Goal: Task Accomplishment & Management: Manage account settings

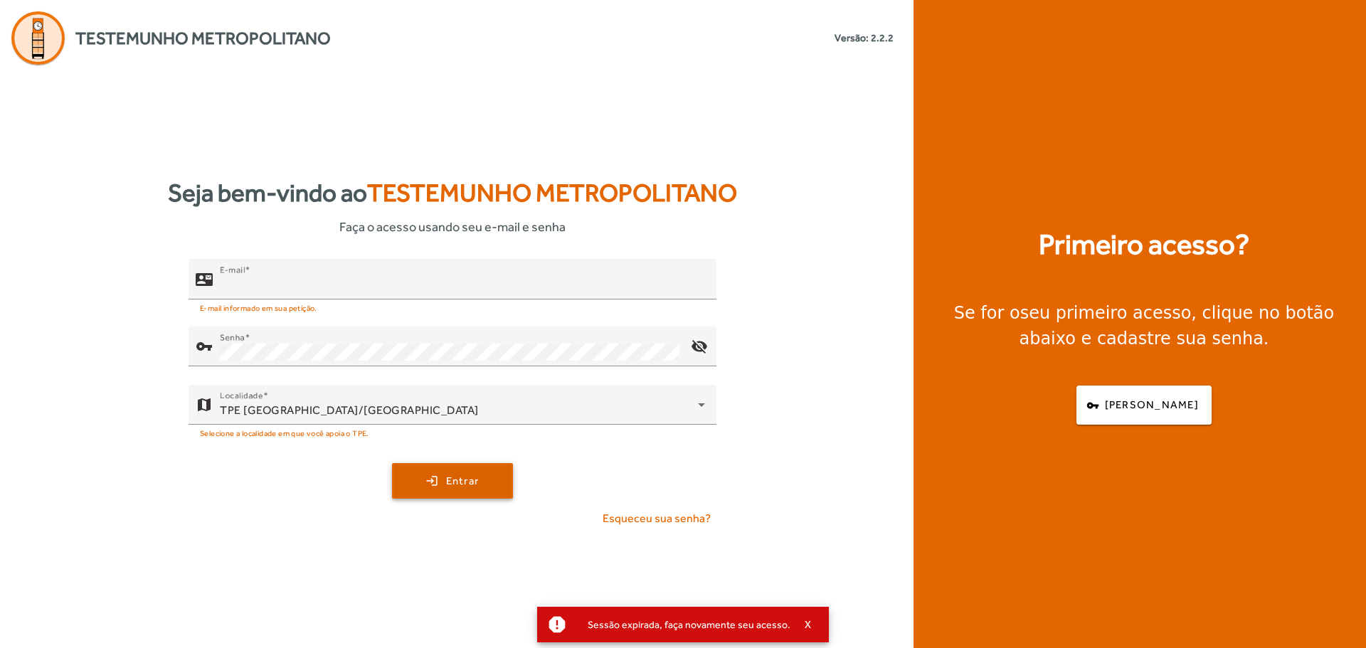
type input "**********"
click at [428, 487] on span "submit" at bounding box center [453, 481] width 118 height 34
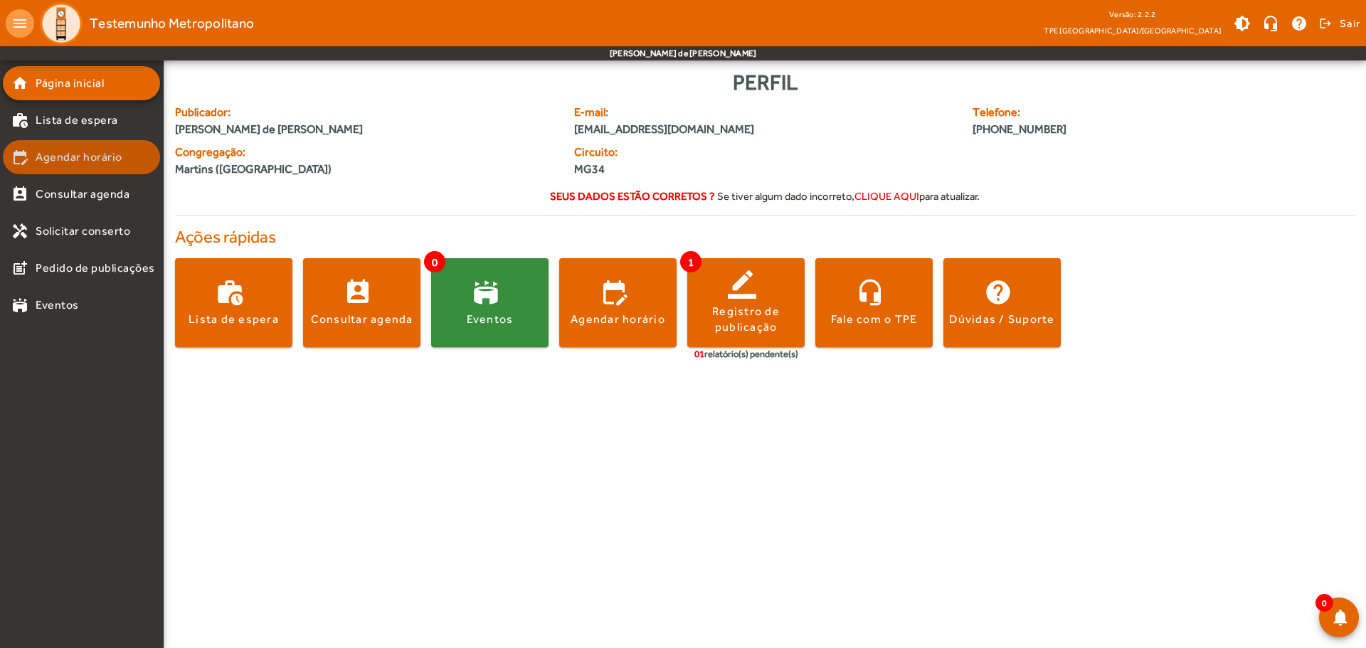
click at [70, 148] on mat-list-item "edit_calendar Agendar horário" at bounding box center [81, 157] width 157 height 34
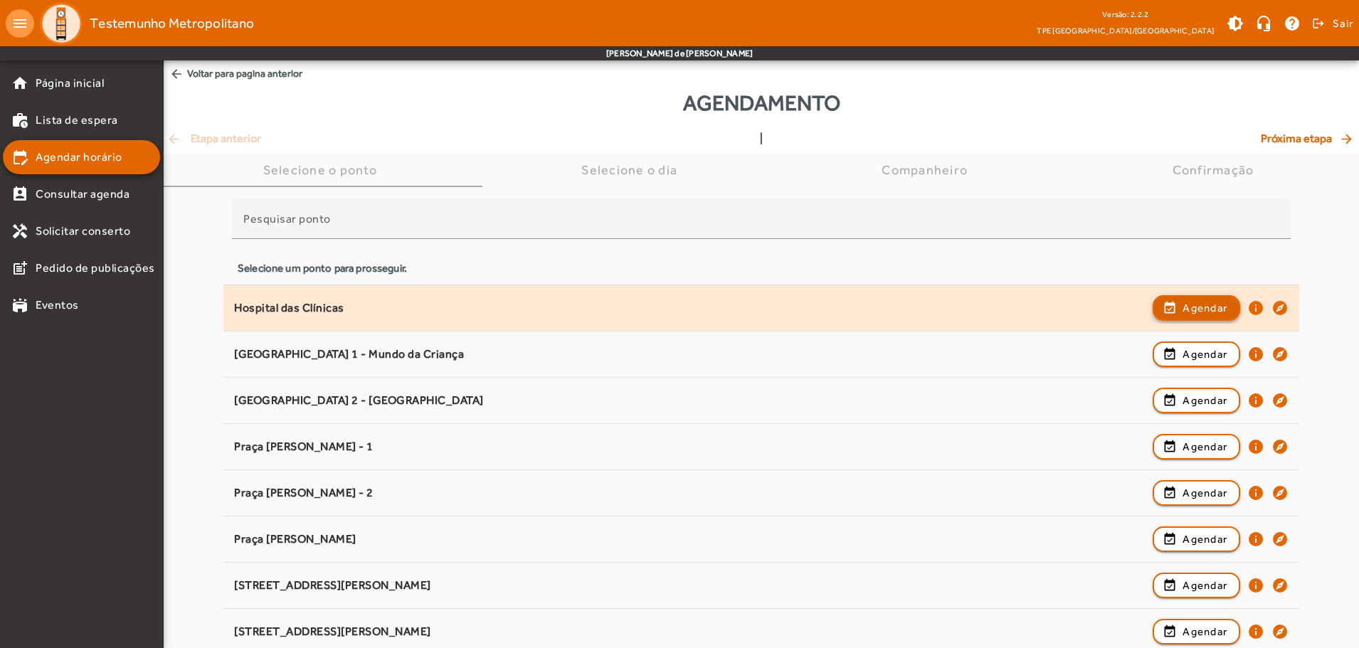
click at [1191, 308] on span "Agendar" at bounding box center [1205, 308] width 45 height 17
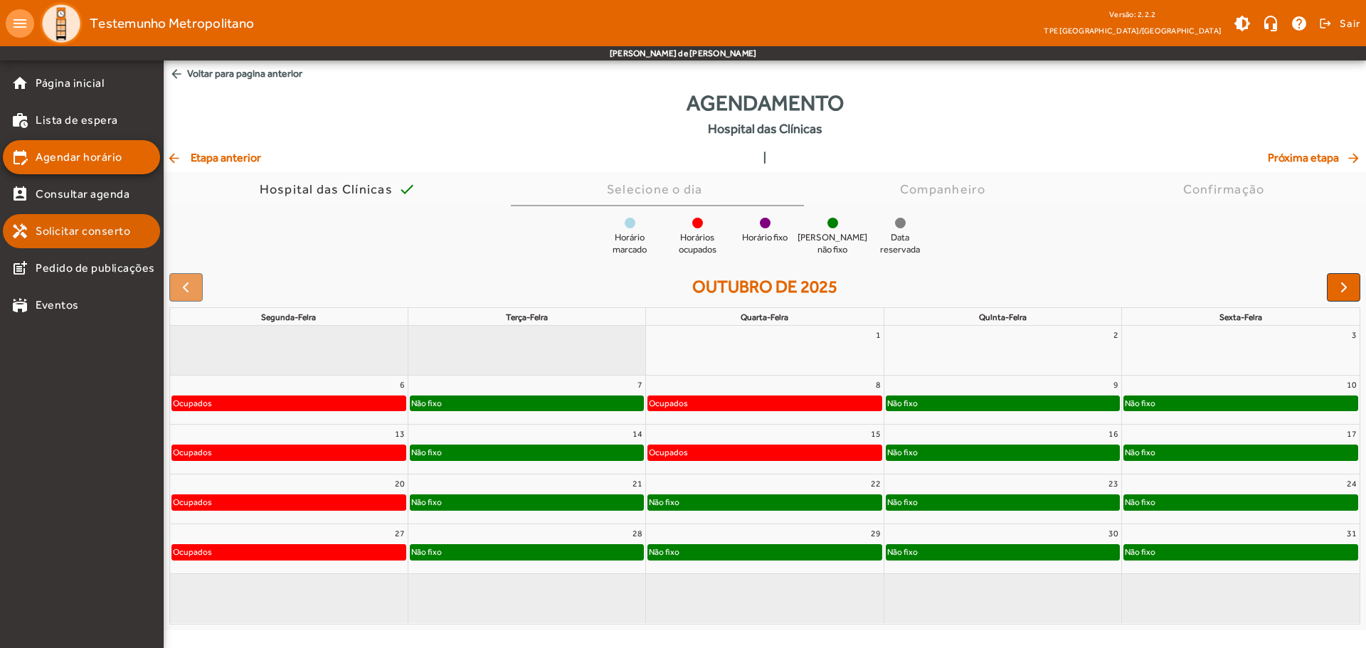
click at [88, 235] on span "Solicitar conserto" at bounding box center [83, 231] width 95 height 17
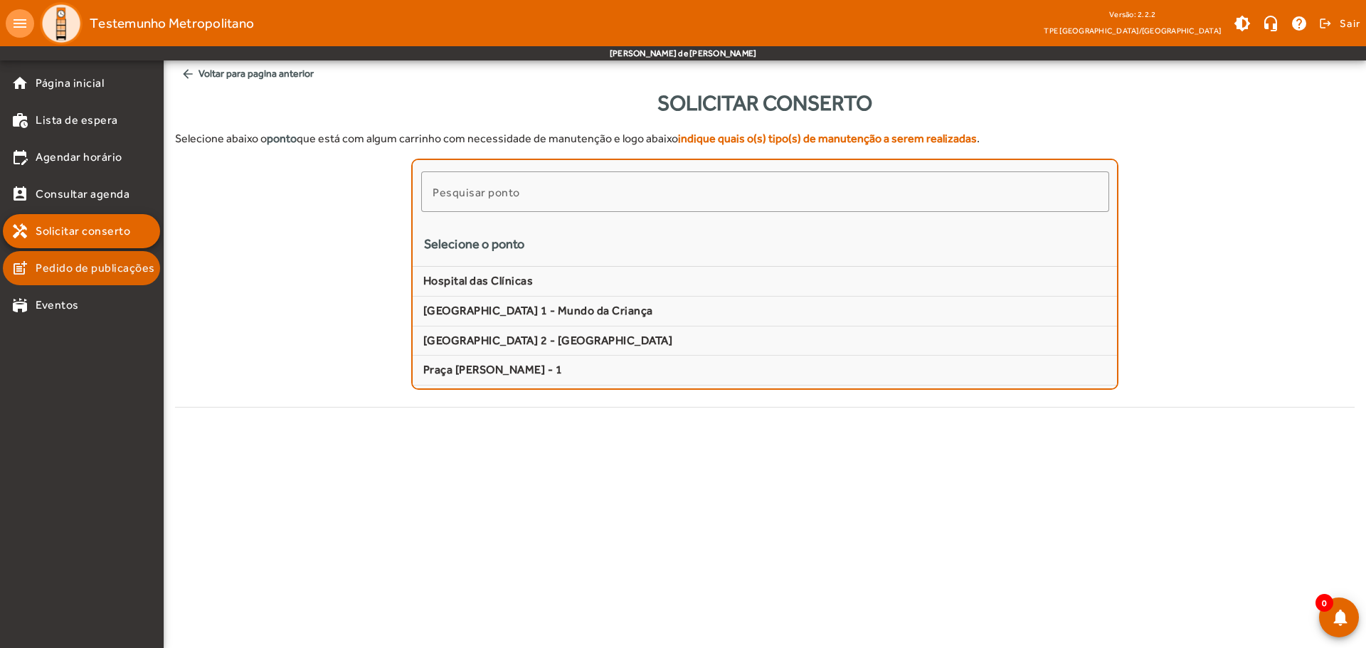
click at [131, 266] on span "Pedido de publicações" at bounding box center [96, 268] width 120 height 17
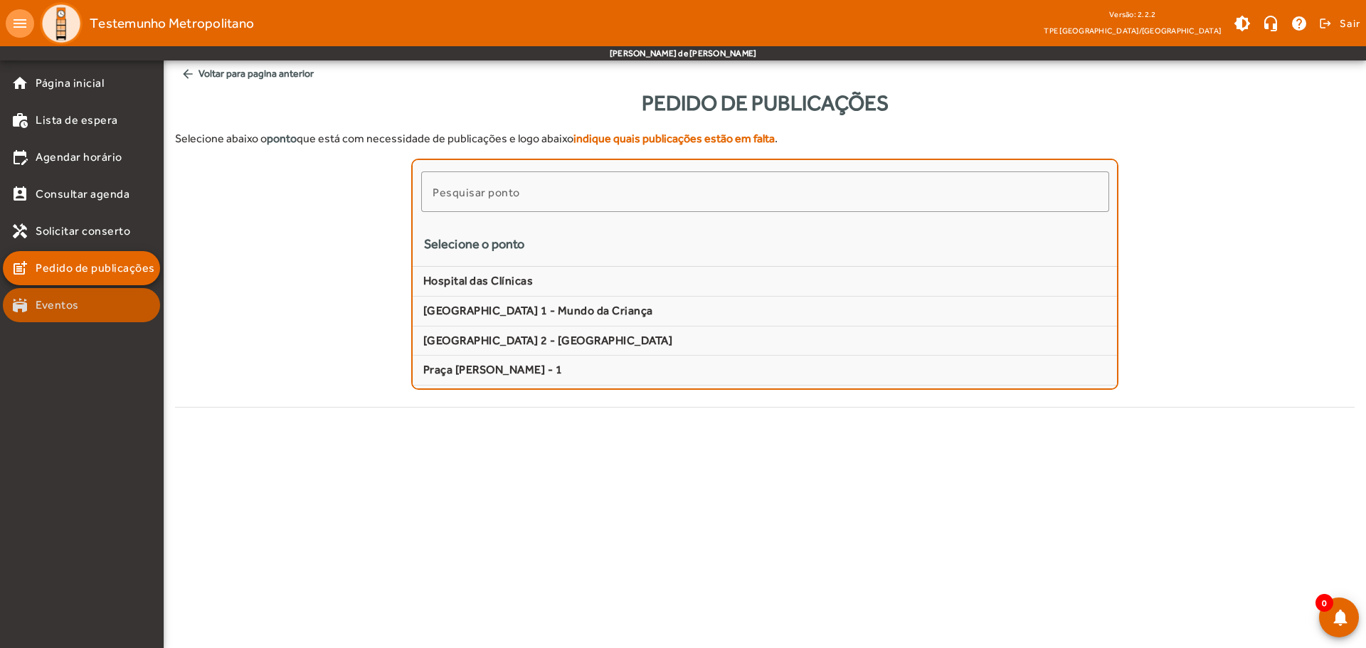
click at [48, 308] on span "Eventos" at bounding box center [57, 305] width 43 height 17
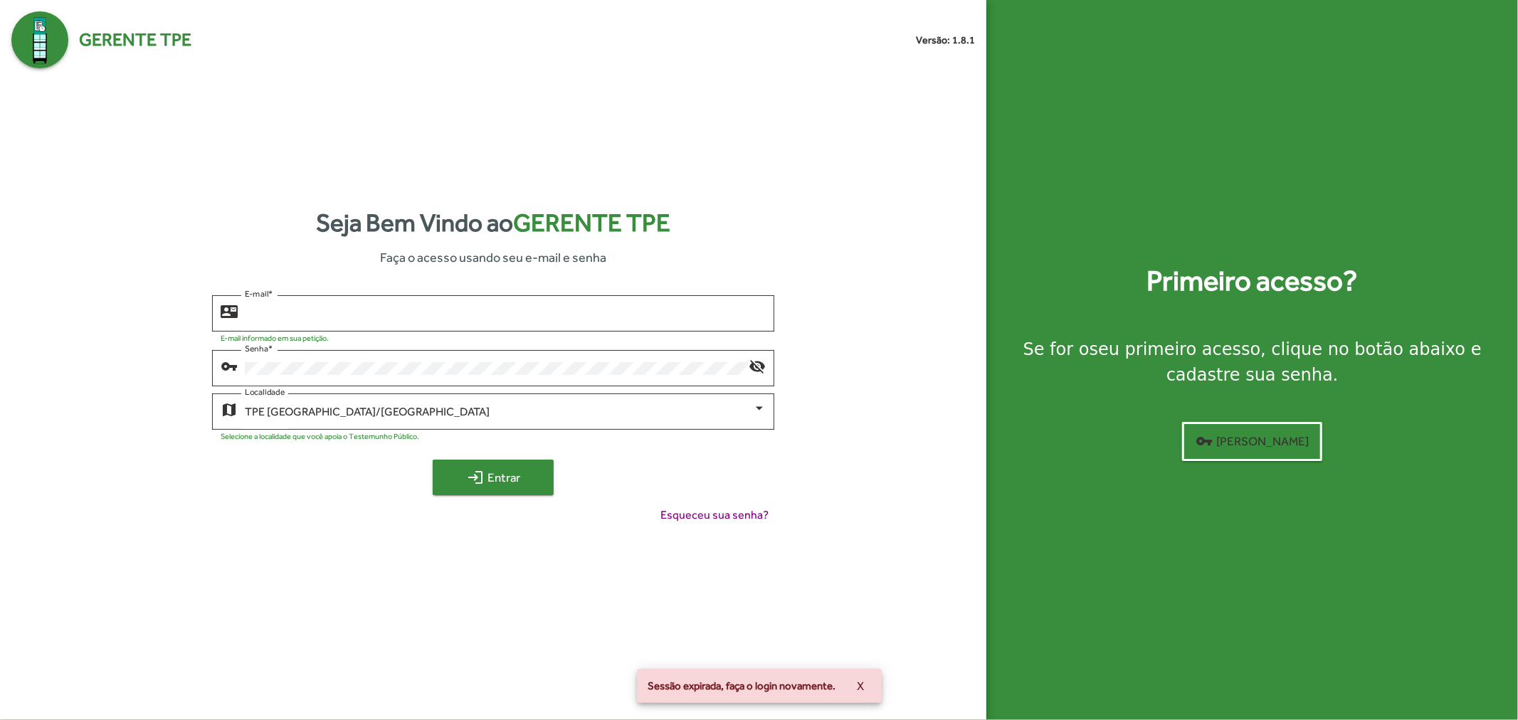
type input "**********"
click at [505, 471] on span "login Entrar" at bounding box center [492, 478] width 95 height 26
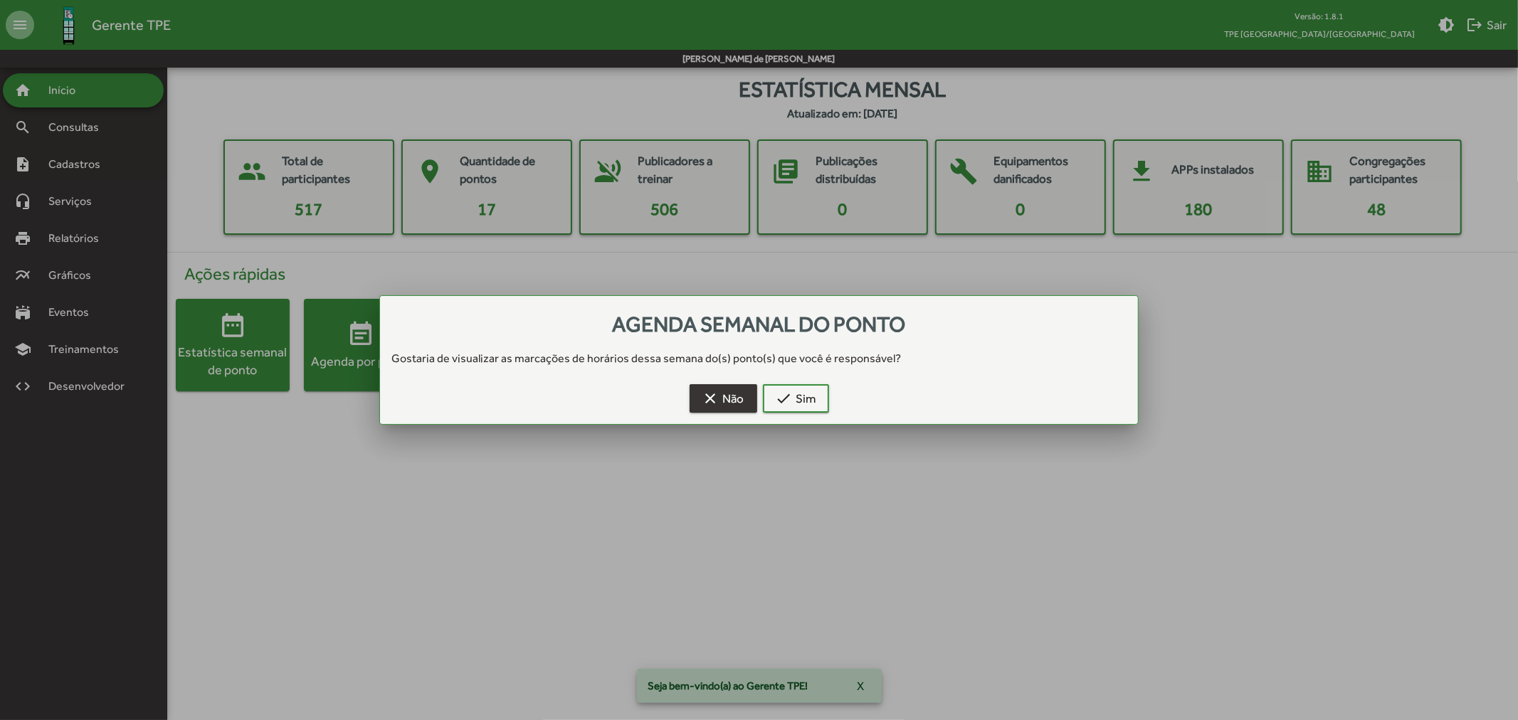
click at [730, 400] on span "clear Não" at bounding box center [723, 399] width 42 height 26
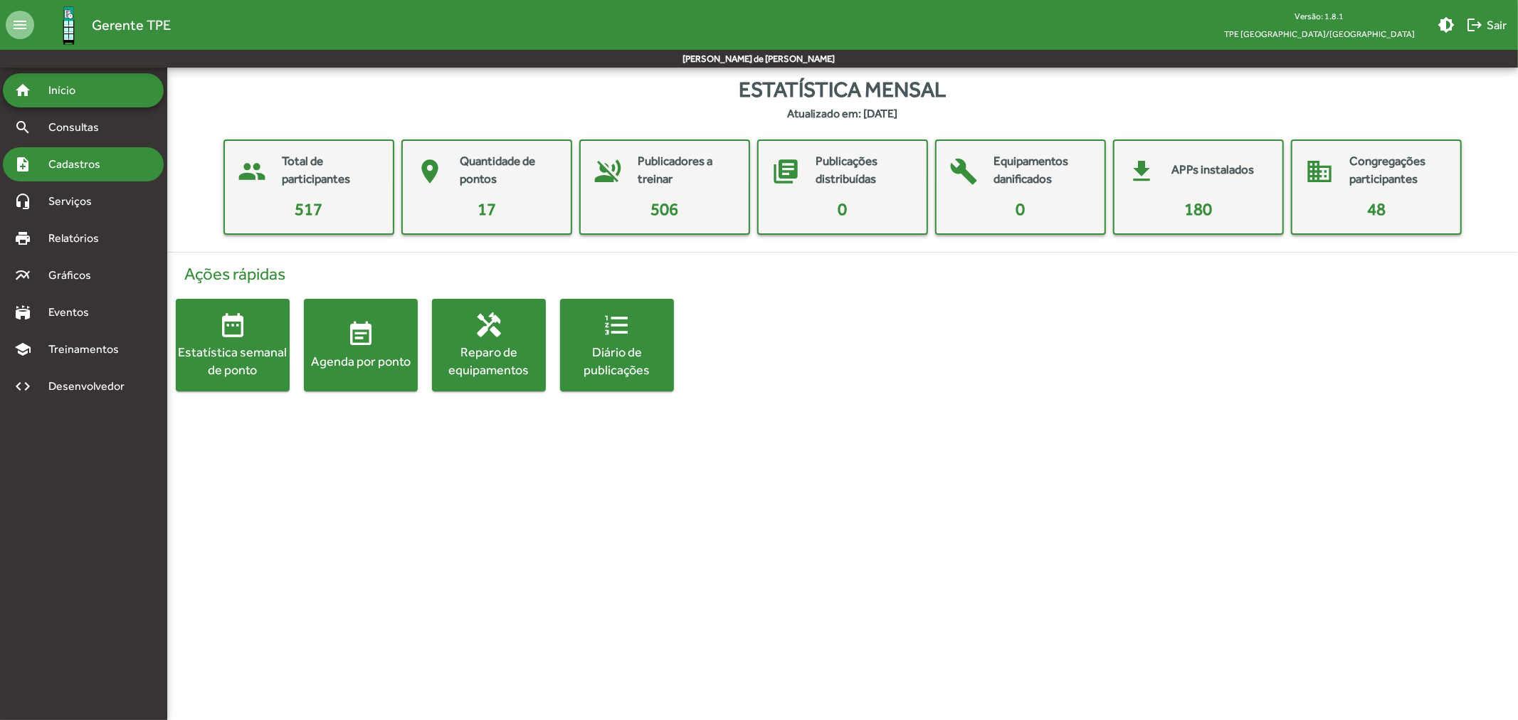
click at [76, 158] on span "Cadastros" at bounding box center [79, 164] width 79 height 17
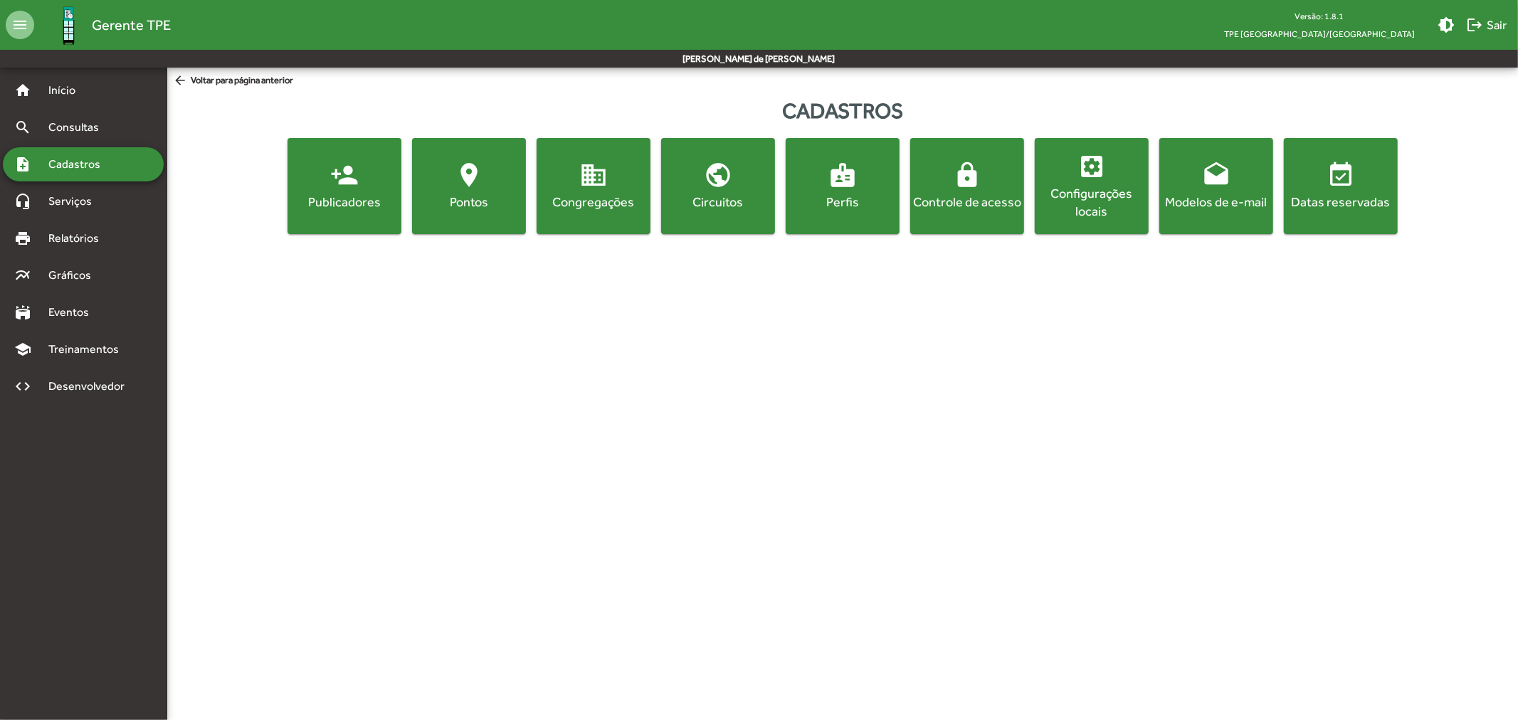
click at [363, 208] on div "Publicadores" at bounding box center [344, 202] width 108 height 18
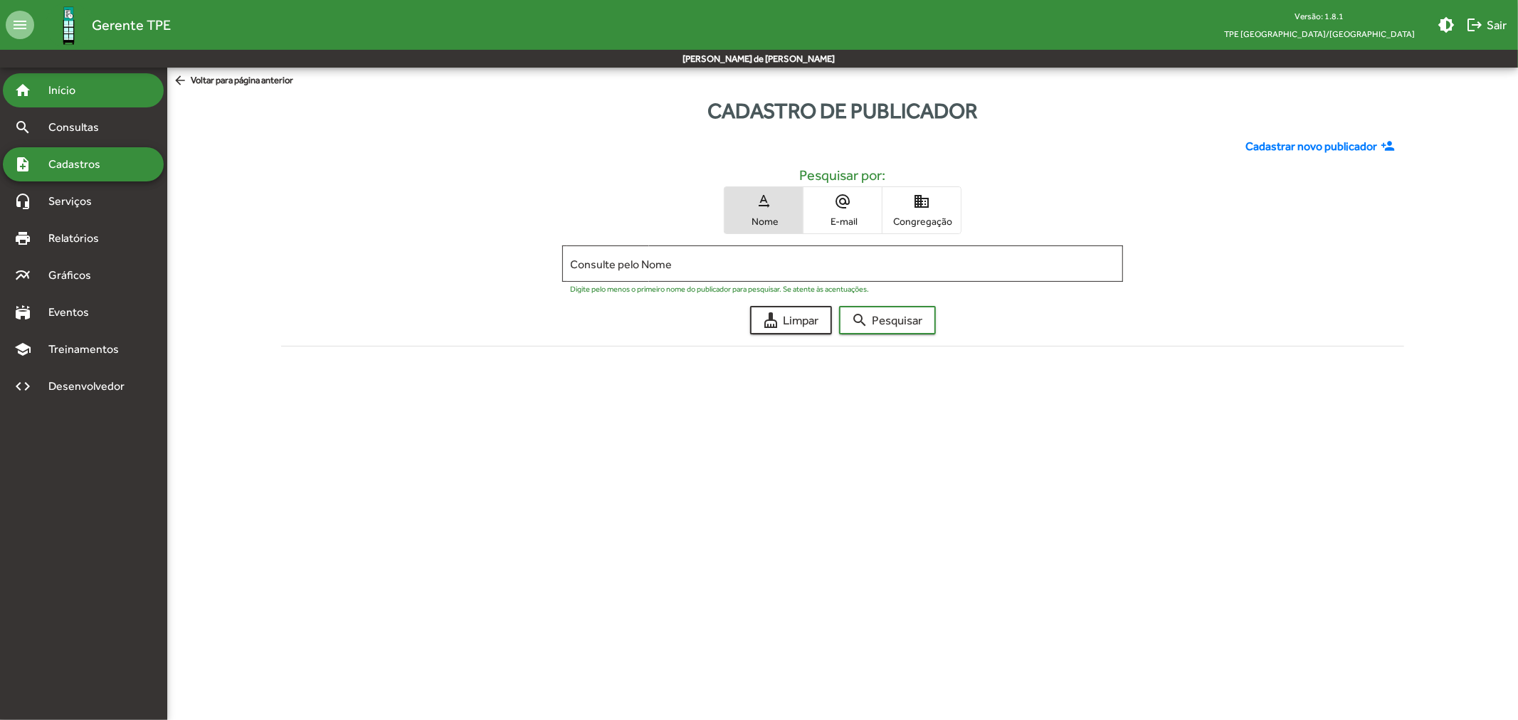
click at [72, 91] on span "Início" at bounding box center [68, 90] width 56 height 17
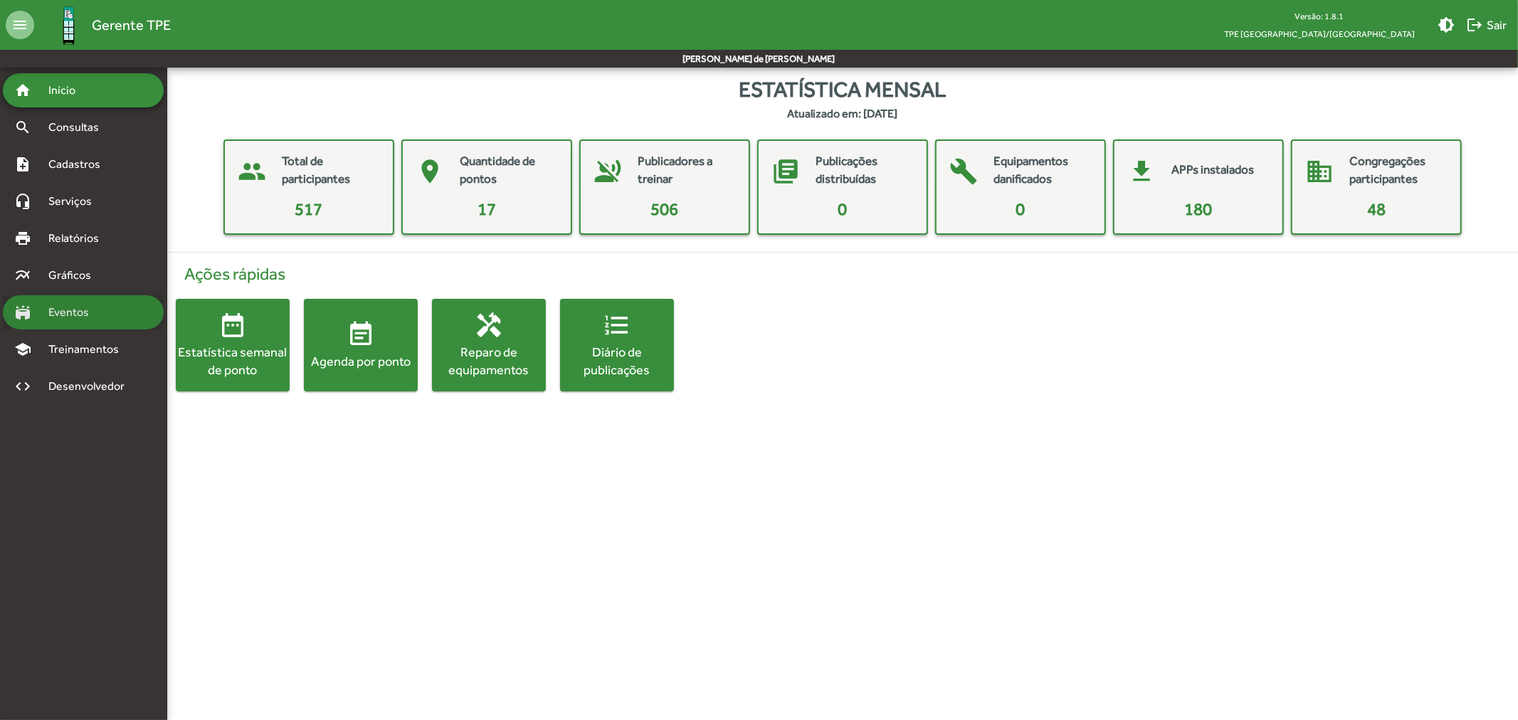
click at [85, 308] on span "Eventos" at bounding box center [74, 312] width 68 height 17
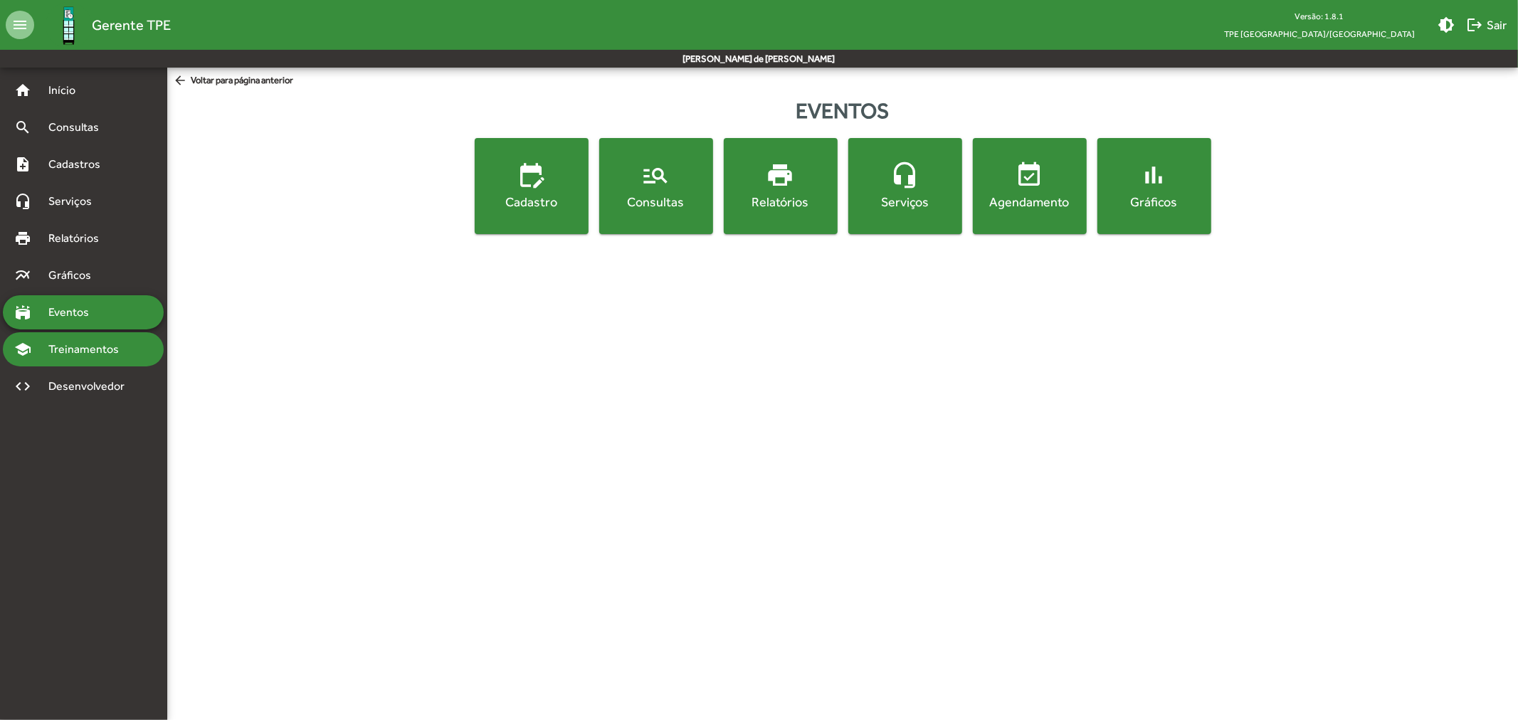
click at [77, 332] on div "school Treinamentos" at bounding box center [83, 349] width 161 height 34
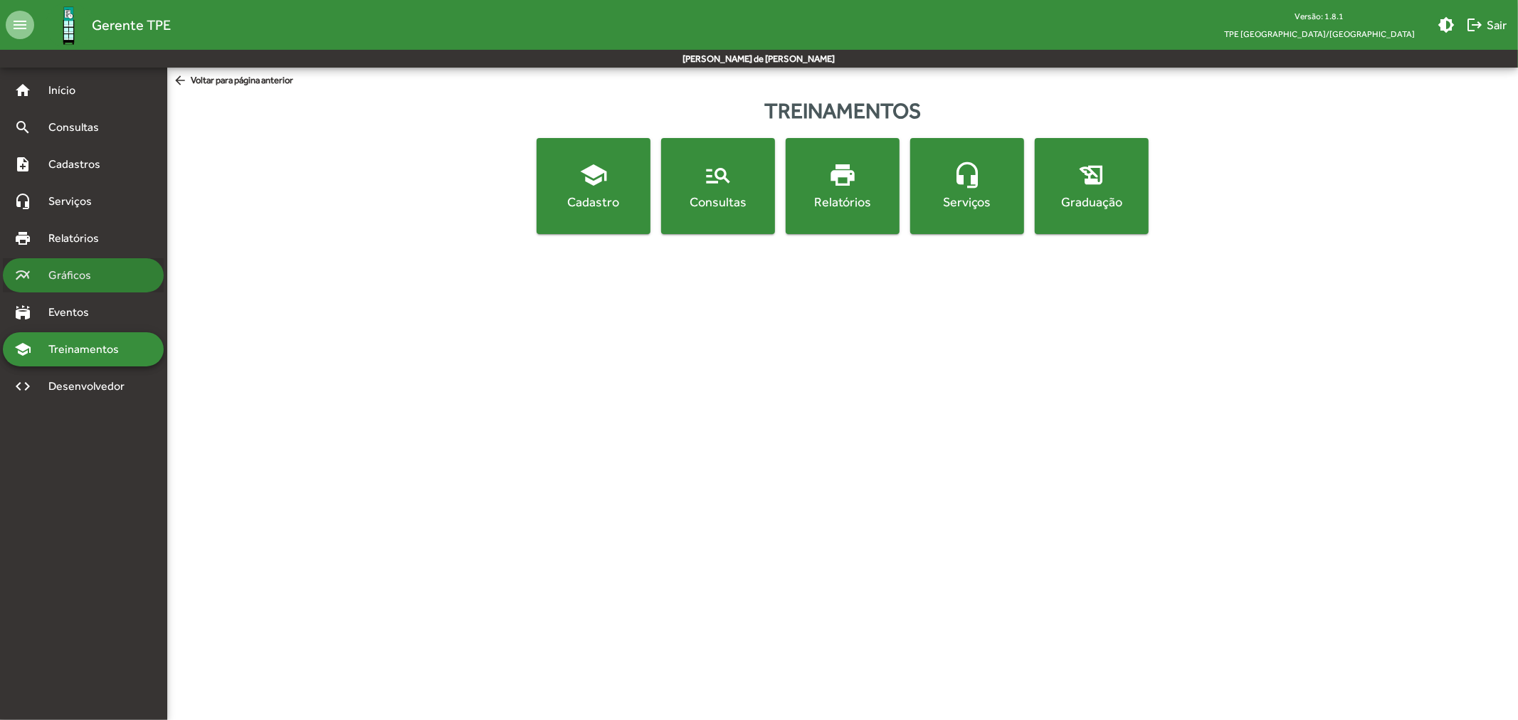
click at [80, 273] on span "Gráficos" at bounding box center [75, 275] width 70 height 17
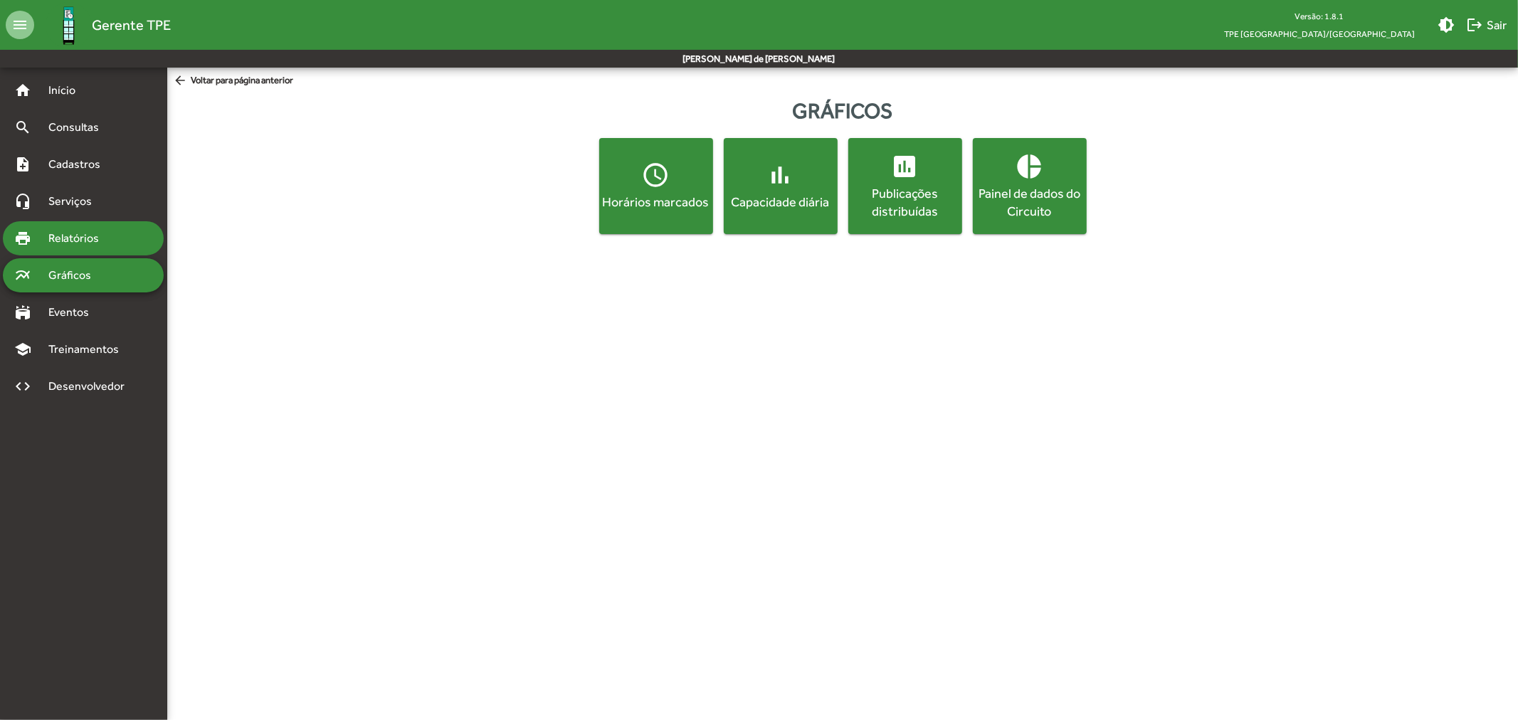
click at [78, 236] on span "Relatórios" at bounding box center [79, 238] width 78 height 17
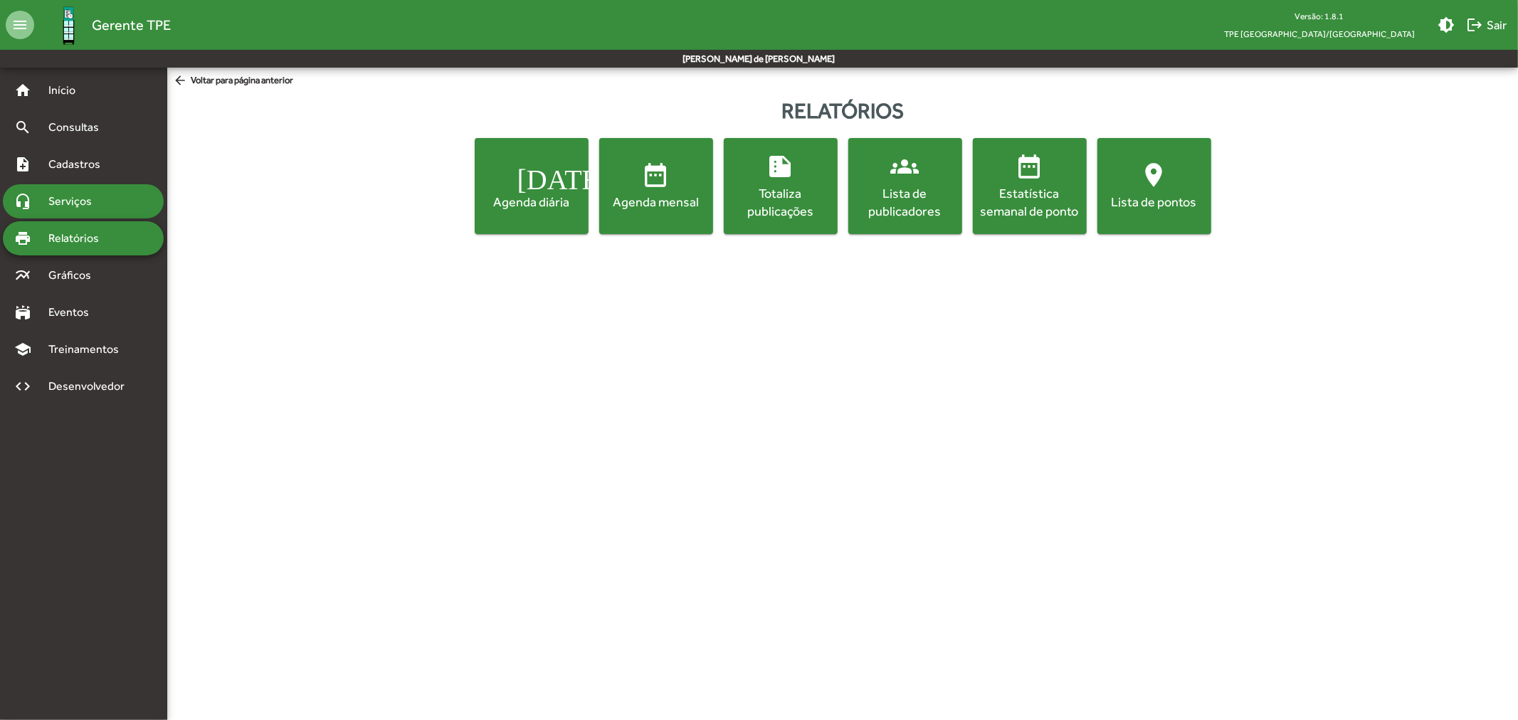
click at [70, 201] on span "Serviços" at bounding box center [75, 201] width 71 height 17
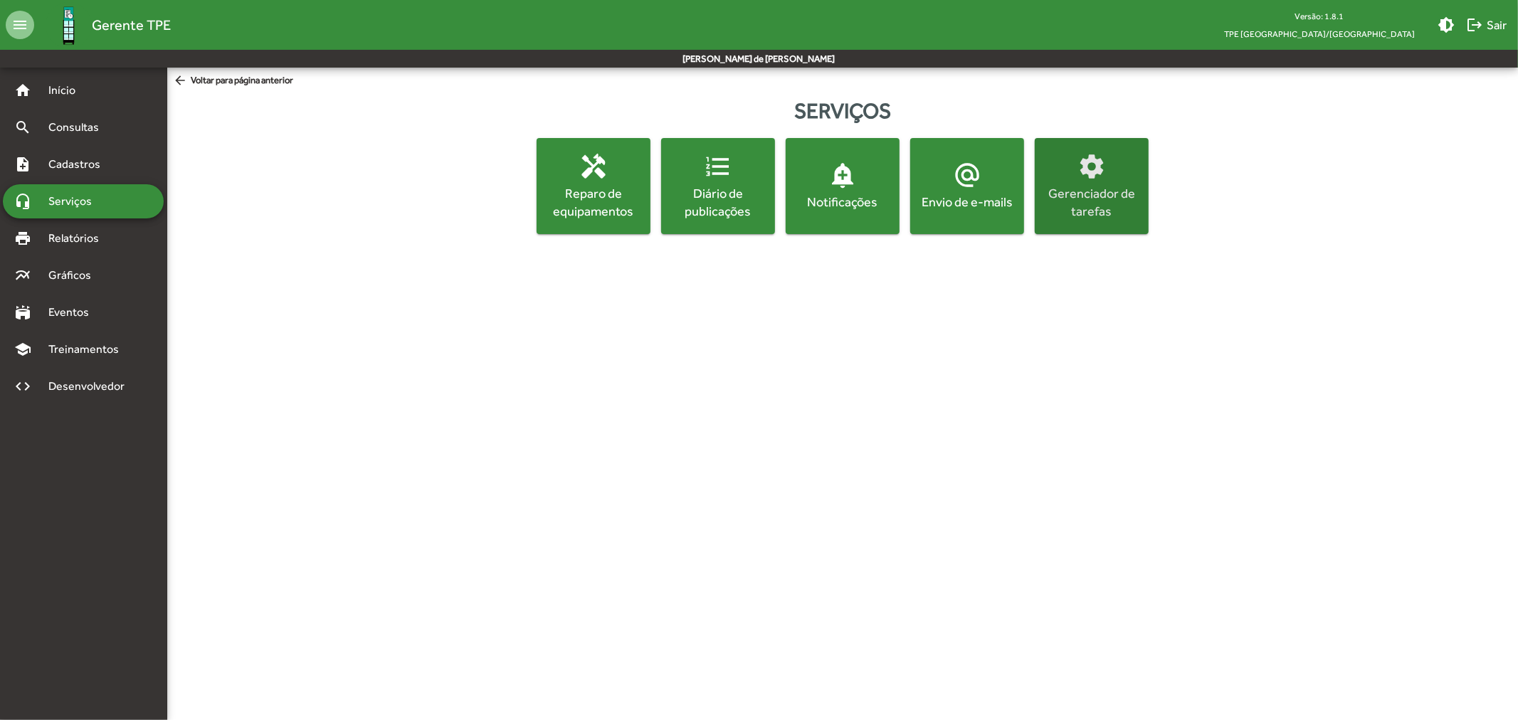
click at [1085, 196] on div "Gerenciador de tarefas" at bounding box center [1092, 202] width 108 height 36
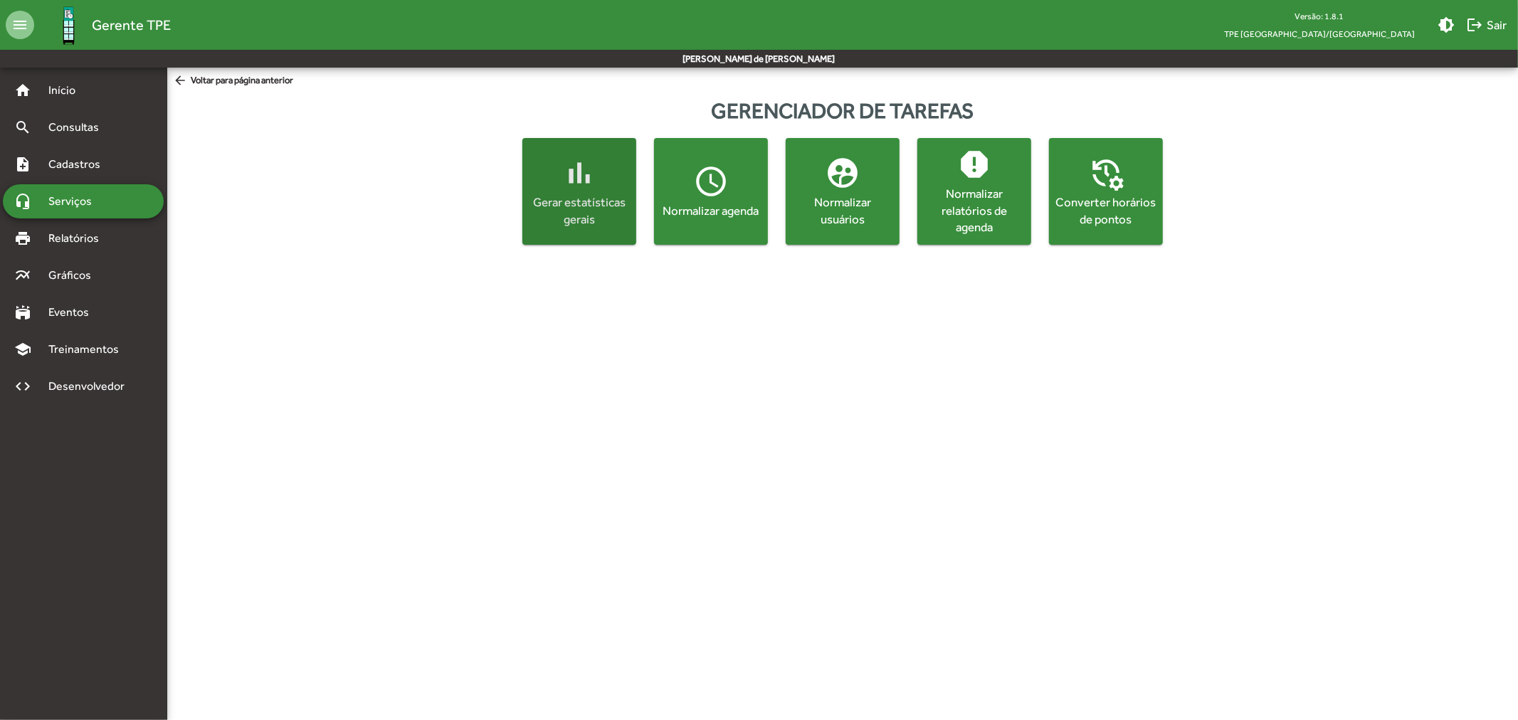
click at [559, 174] on span "bar_chart Gerar estatísticas gerais" at bounding box center [579, 191] width 102 height 73
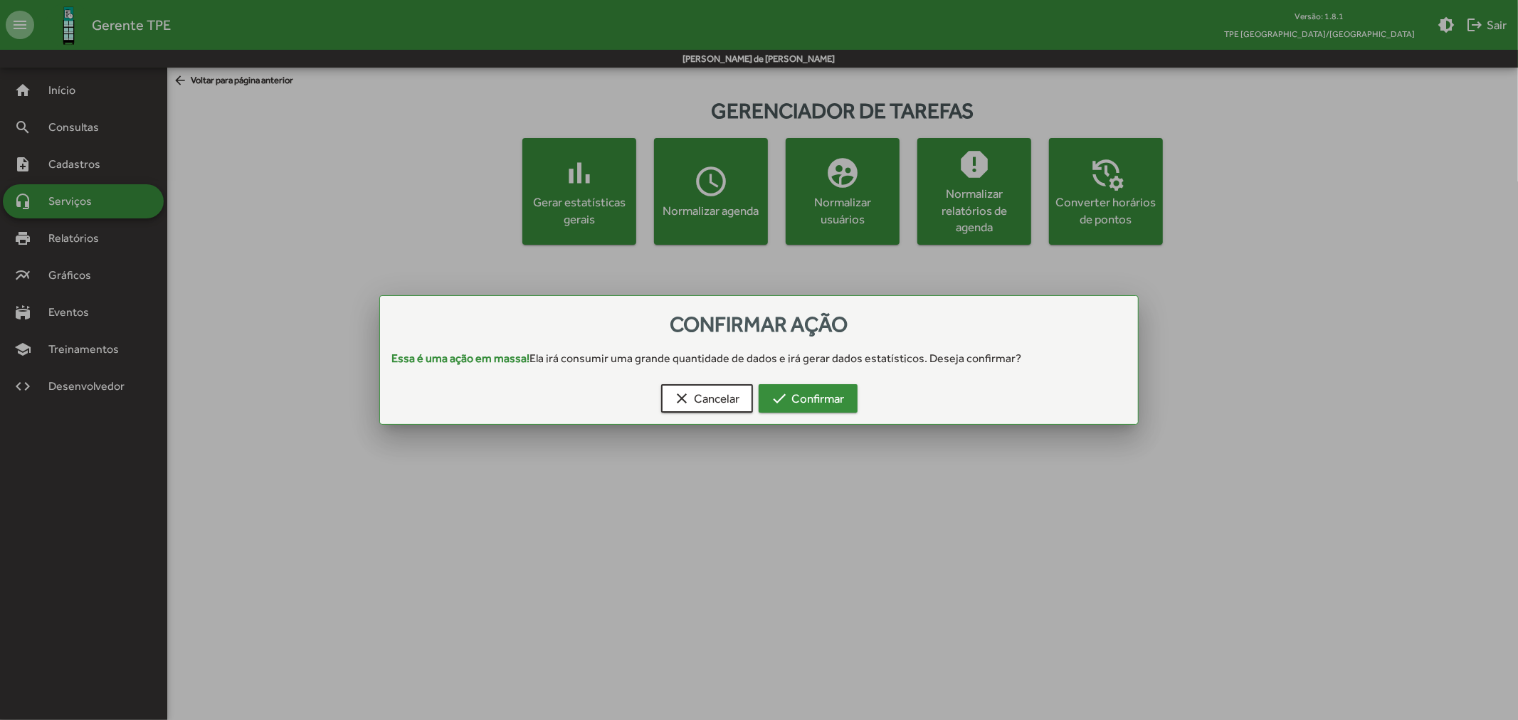
click at [807, 401] on span "check Confirmar" at bounding box center [807, 399] width 73 height 26
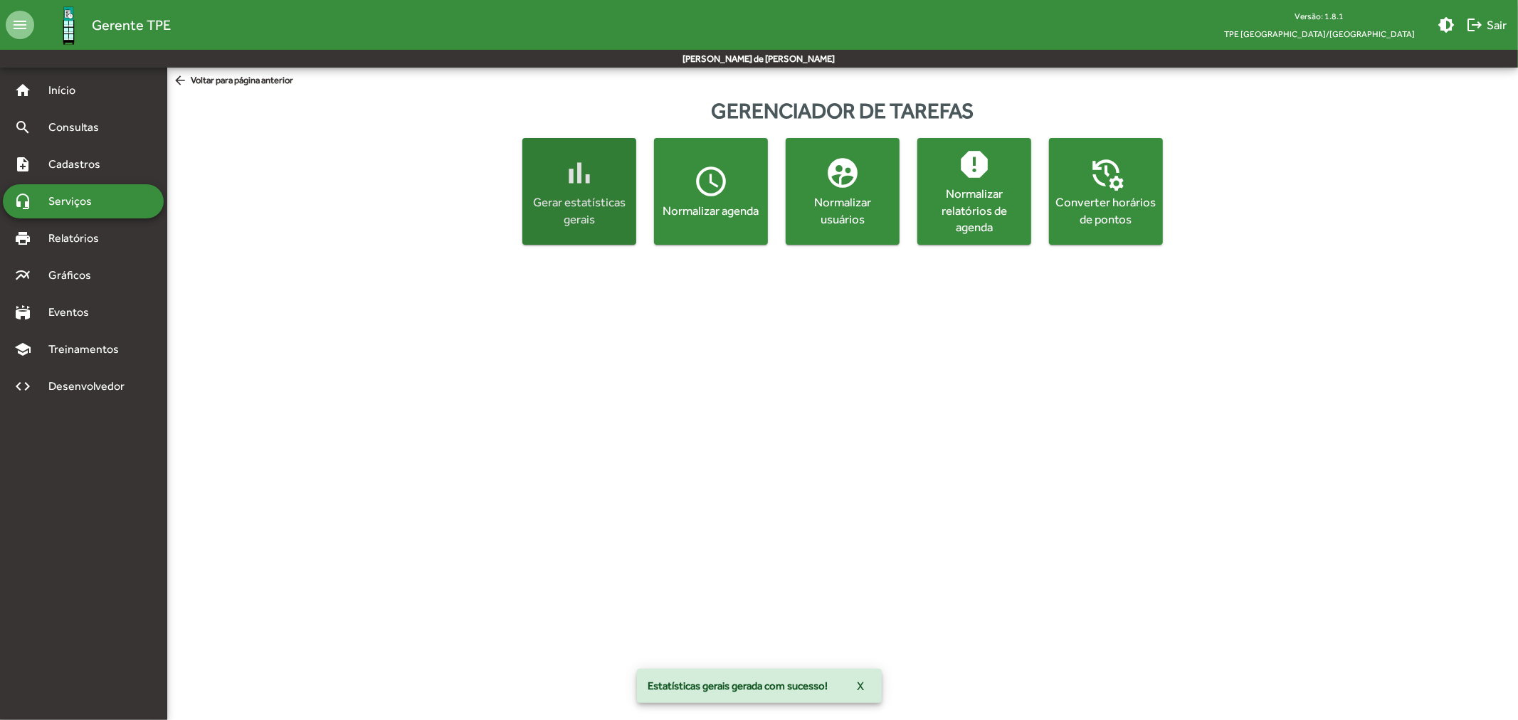
click at [75, 128] on span "Consultas" at bounding box center [79, 127] width 78 height 17
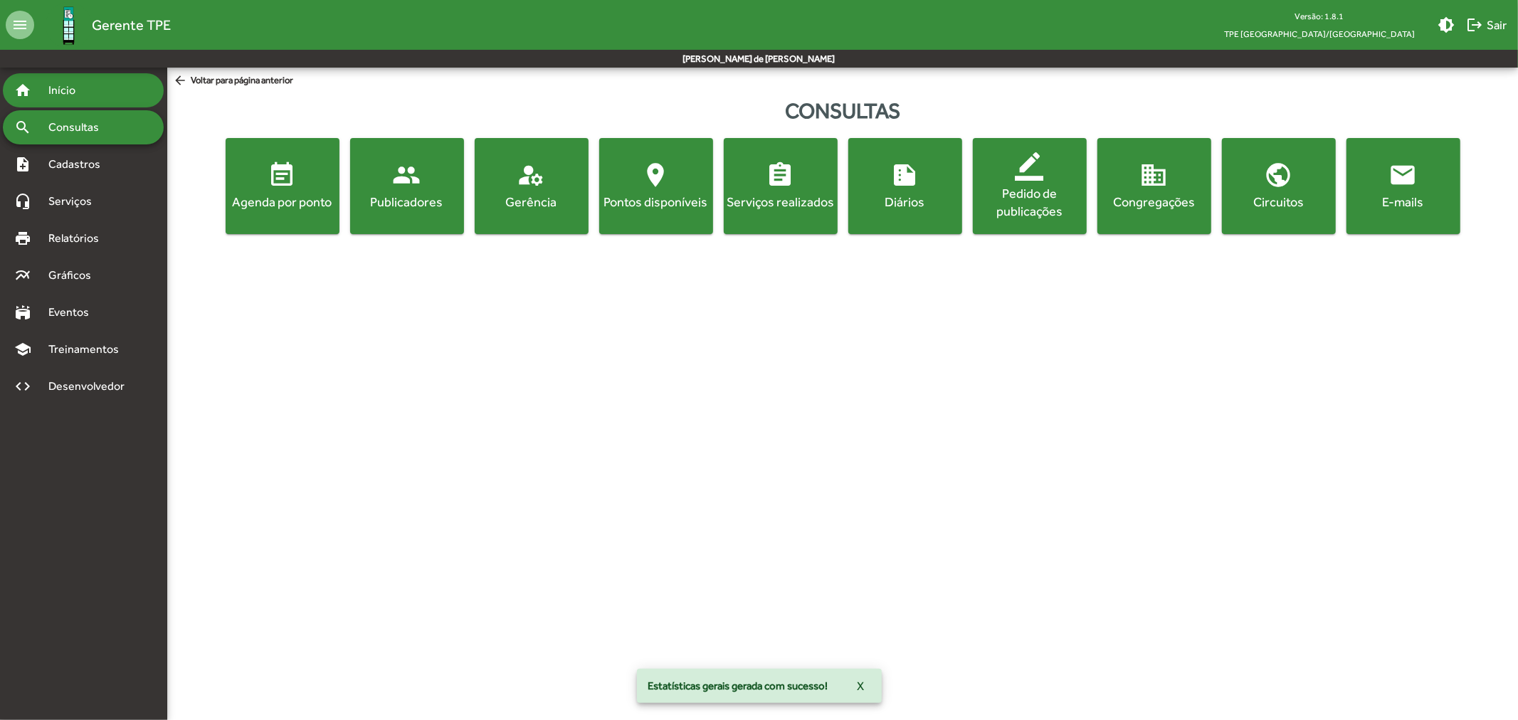
click at [68, 93] on span "Início" at bounding box center [68, 90] width 56 height 17
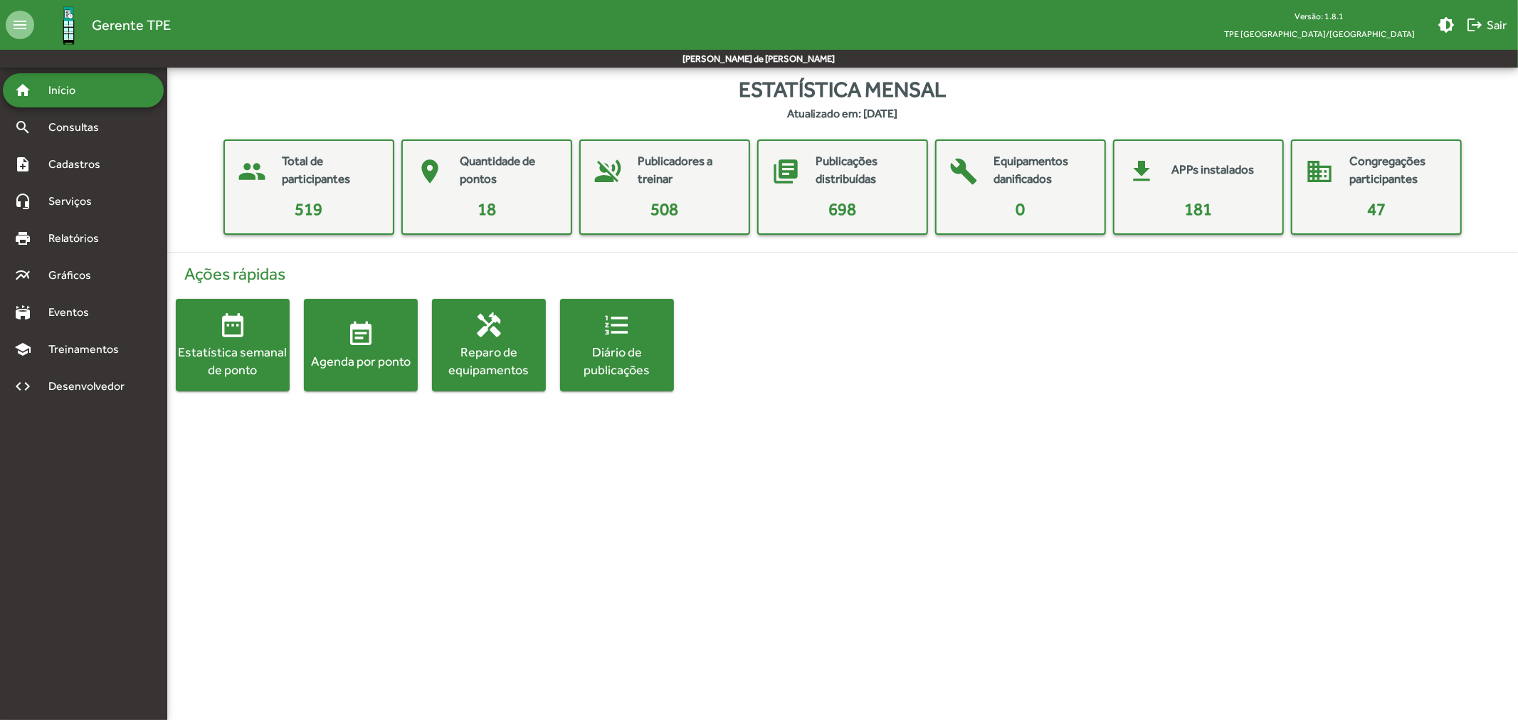
click at [74, 331] on mat-accordion "home Início search Consultas note_add Cadastros headset_mic Serviços print Rela…" at bounding box center [83, 238] width 161 height 330
click at [73, 342] on span "Treinamentos" at bounding box center [88, 349] width 96 height 17
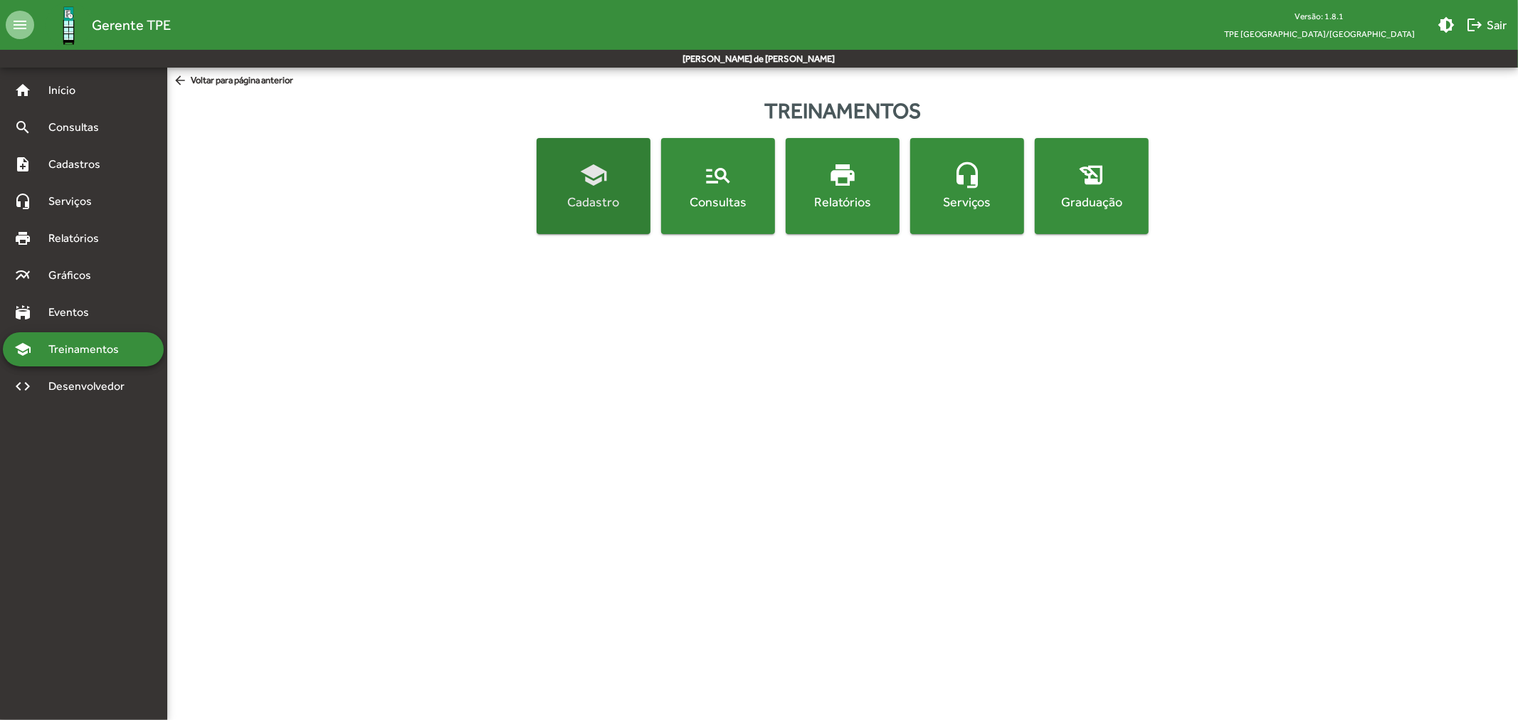
click at [623, 180] on span "school Cadastro" at bounding box center [593, 186] width 108 height 50
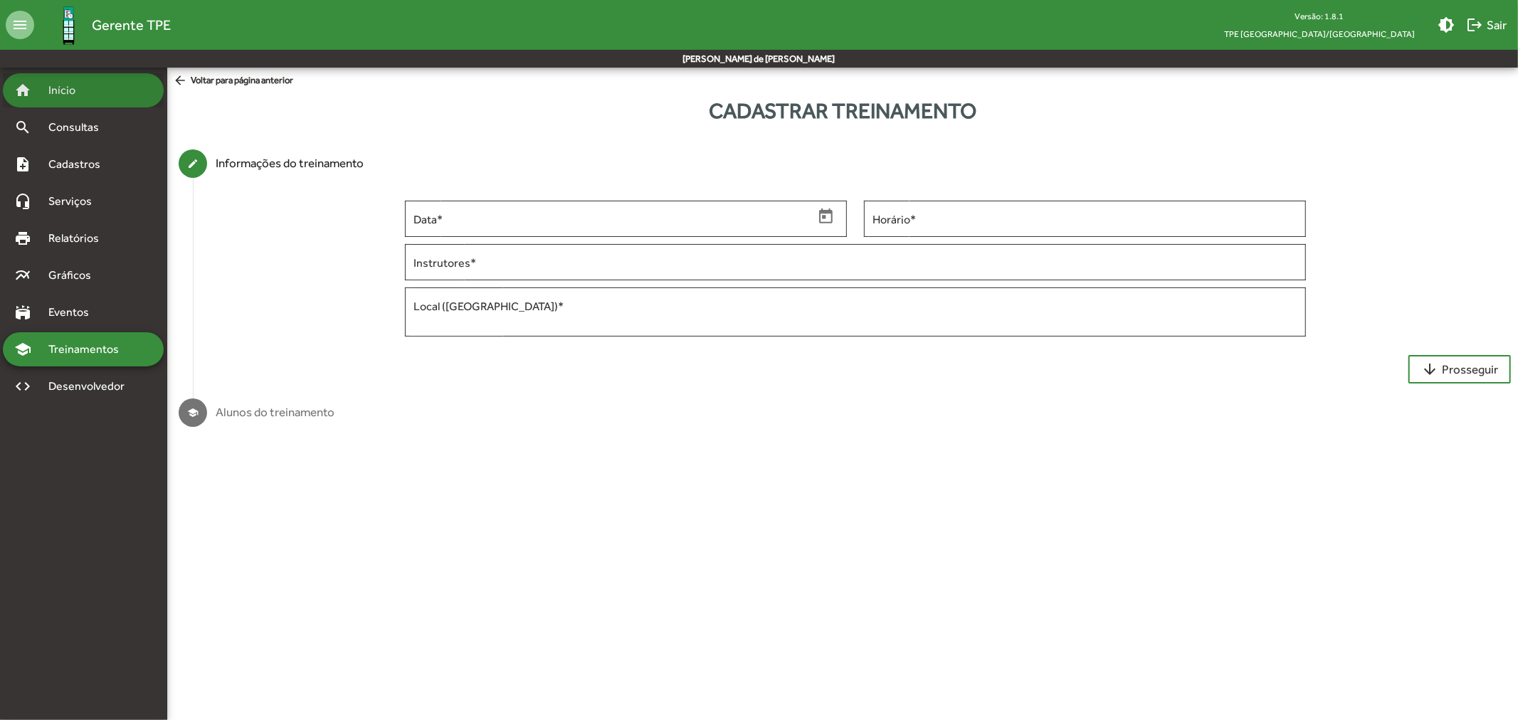
click at [69, 97] on span "Início" at bounding box center [68, 90] width 56 height 17
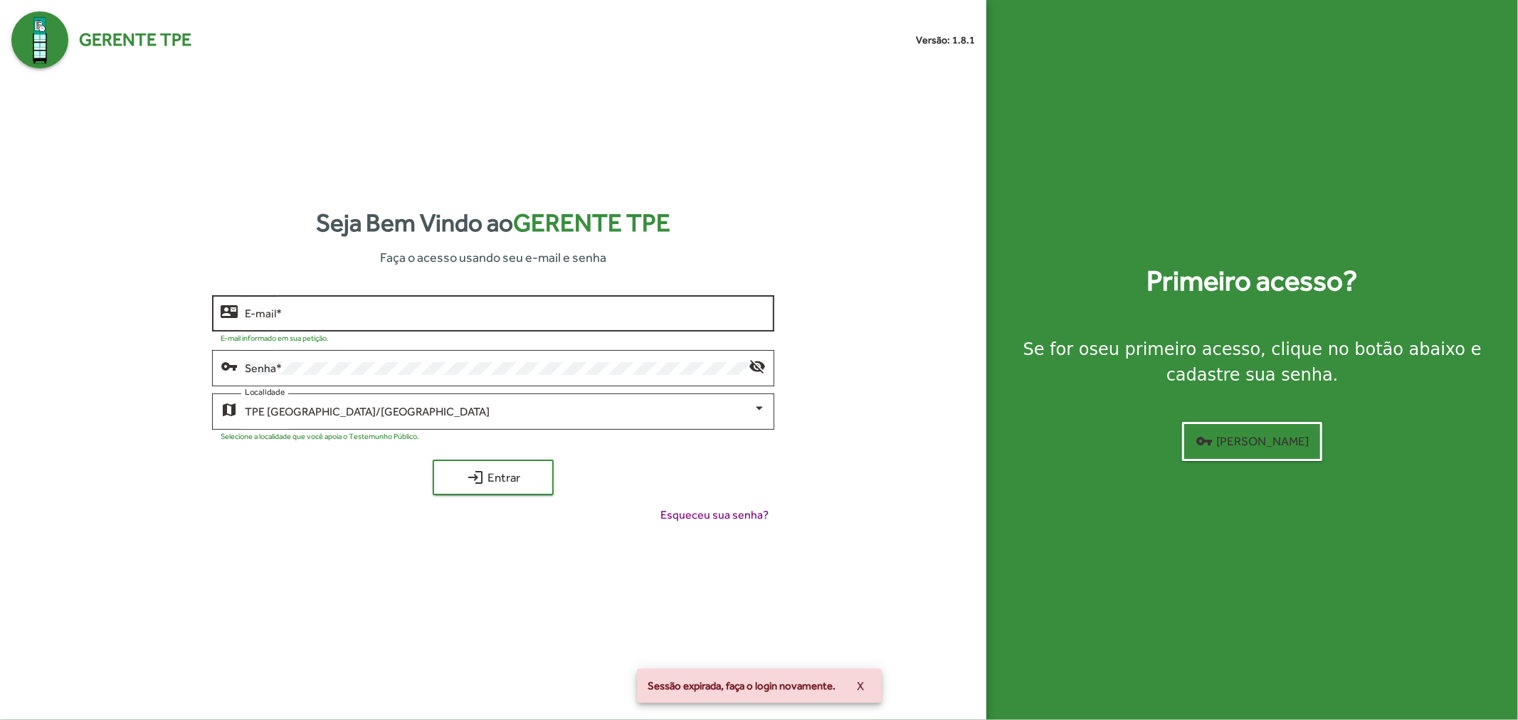
click at [424, 326] on div "E-mail *" at bounding box center [505, 311] width 521 height 39
click at [428, 314] on input "E-mail *" at bounding box center [505, 313] width 521 height 13
click at [467, 324] on div "E-mail *" at bounding box center [505, 311] width 521 height 39
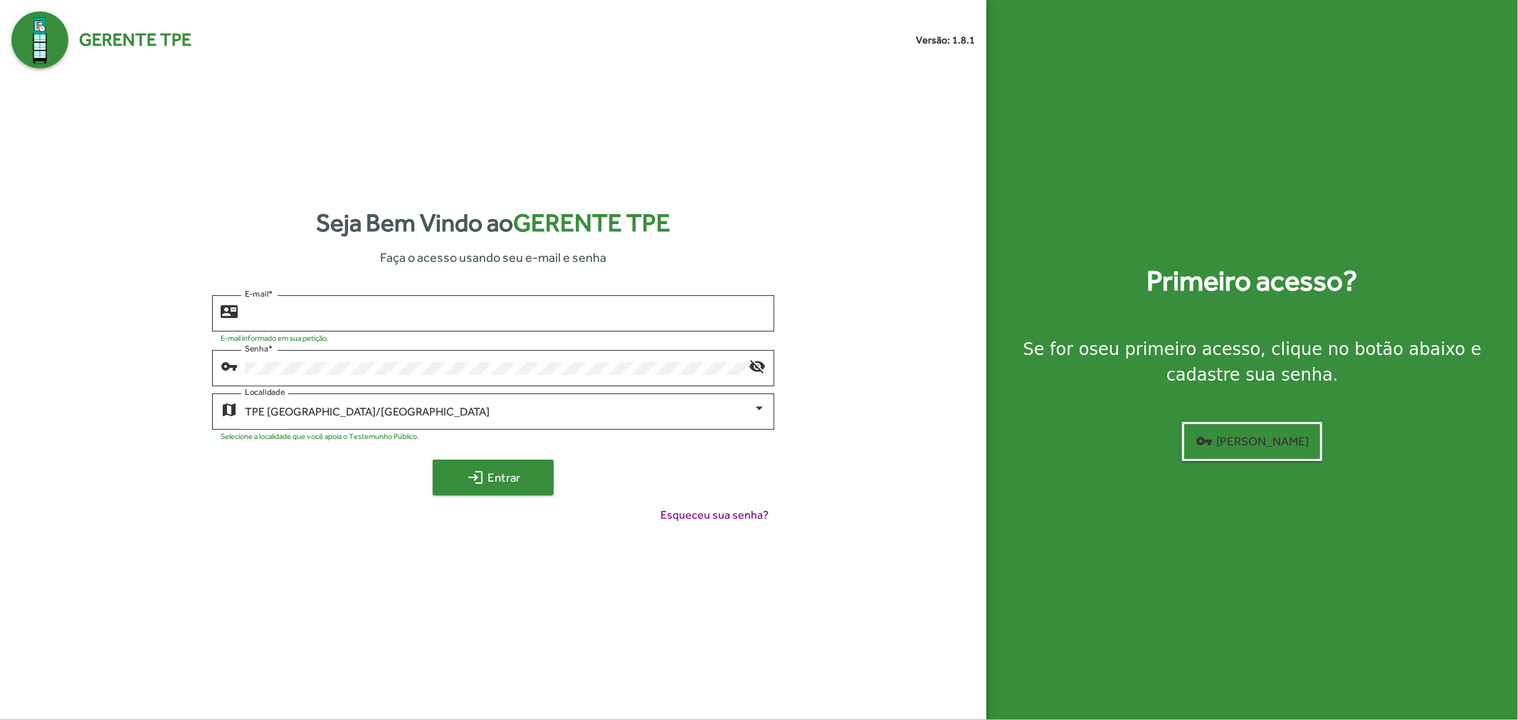
type input "**********"
click at [509, 468] on span "login Entrar" at bounding box center [492, 478] width 95 height 26
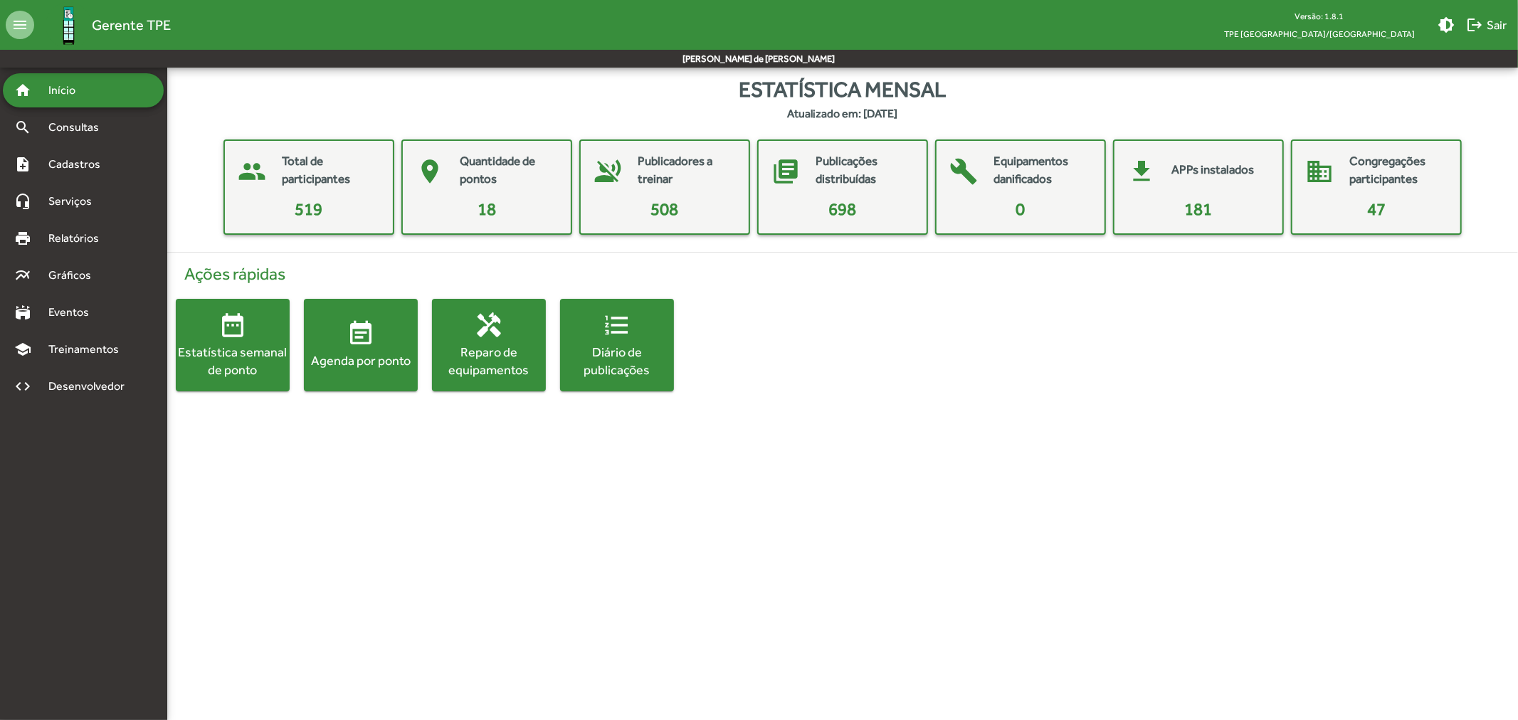
click at [70, 97] on span "Início" at bounding box center [68, 90] width 56 height 17
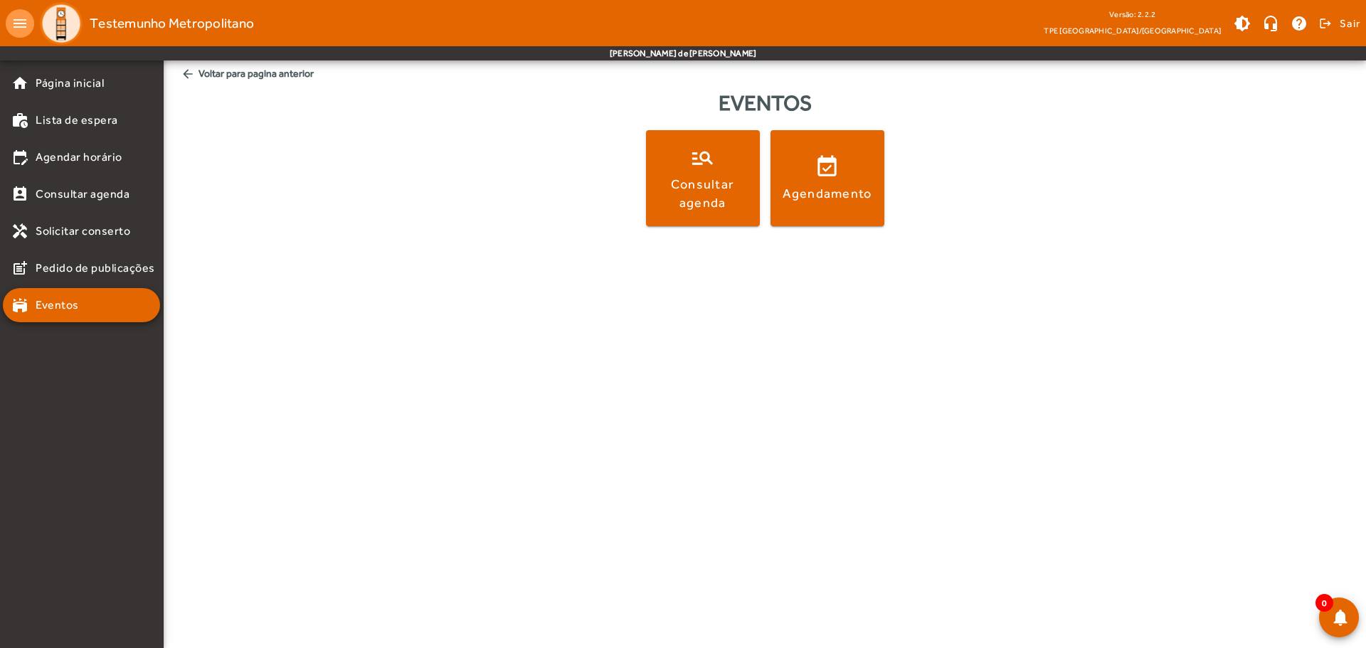
click at [324, 108] on div "Eventos" at bounding box center [765, 103] width 1180 height 32
